Goal: Navigation & Orientation: Find specific page/section

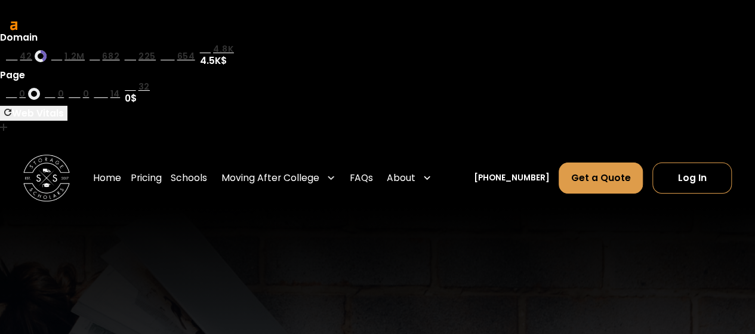
scroll to position [4448, 0]
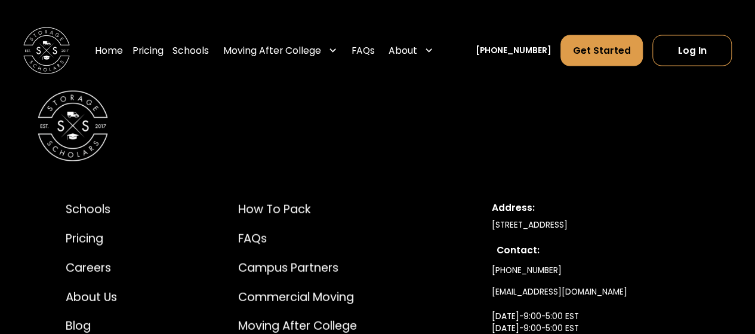
scroll to position [663, 0]
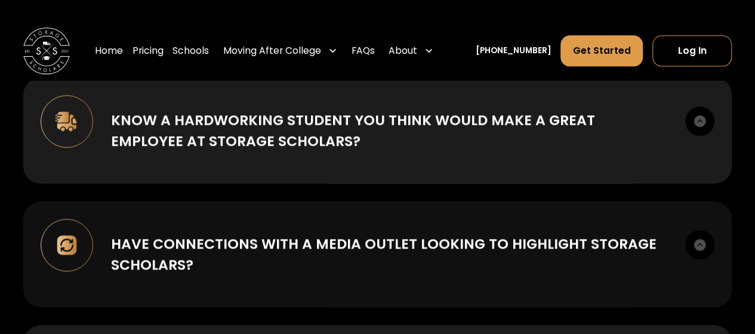
click at [702, 230] on img at bounding box center [699, 244] width 29 height 29
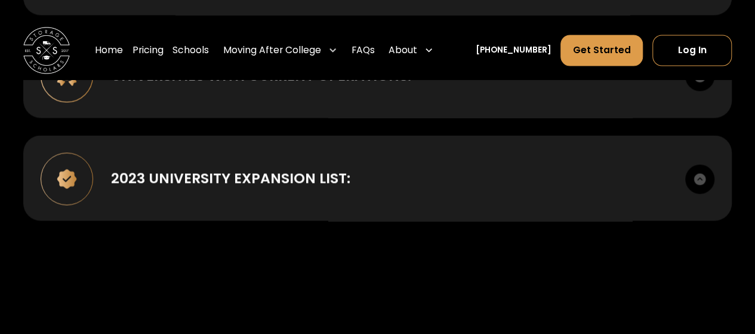
scroll to position [999, 0]
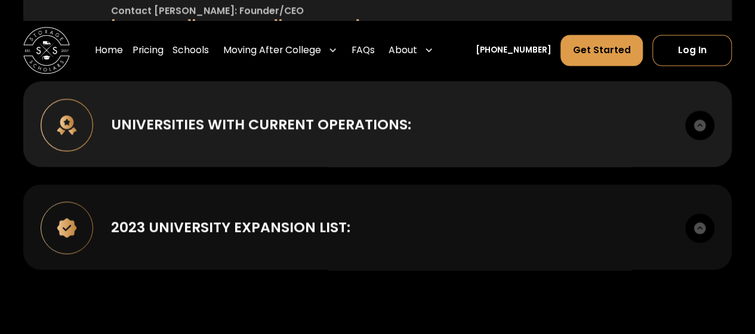
click at [704, 213] on img at bounding box center [699, 227] width 29 height 29
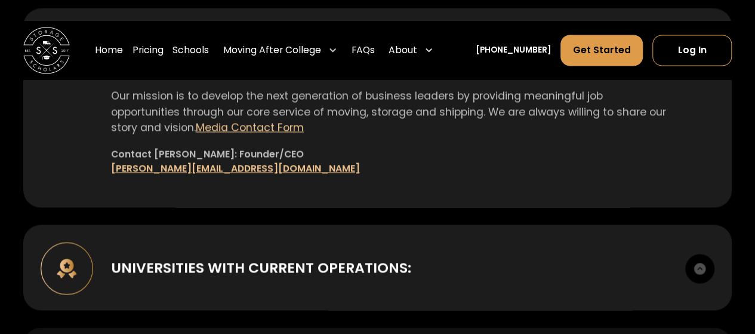
scroll to position [832, 0]
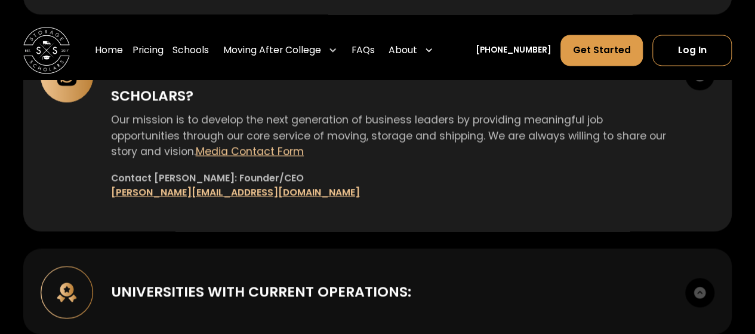
click at [707, 277] on img at bounding box center [699, 291] width 29 height 29
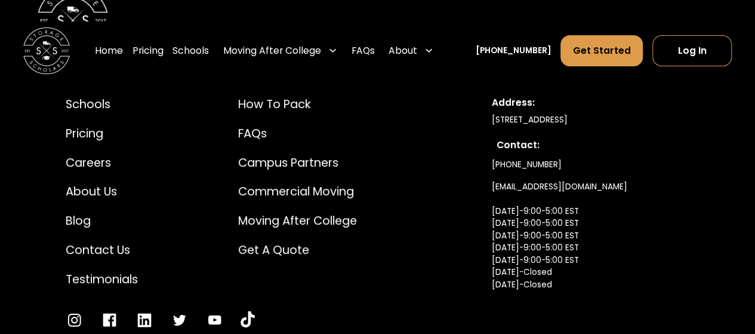
scroll to position [2235, 0]
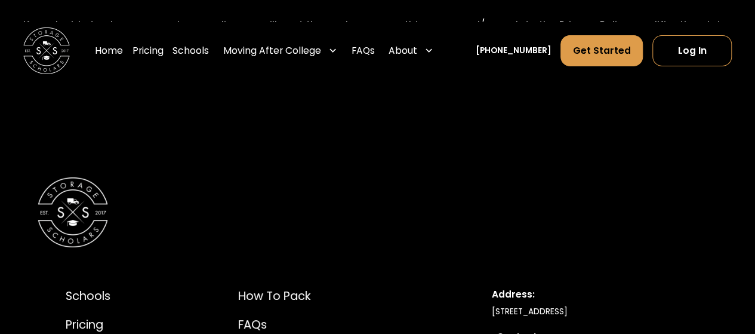
scroll to position [2133, 0]
